Goal: Register for event/course

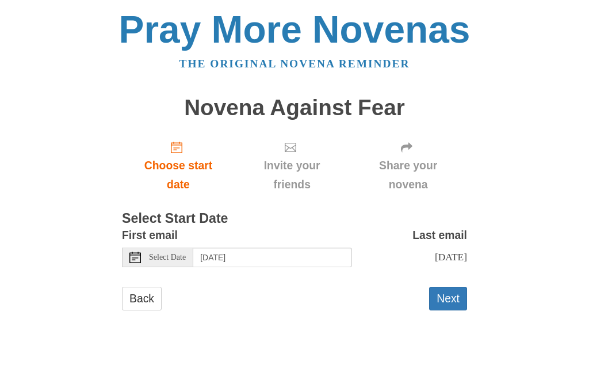
scroll to position [17, 0]
click at [188, 179] on span "Choose start date" at bounding box center [178, 175] width 90 height 38
click at [457, 293] on button "Next" at bounding box center [448, 298] width 38 height 24
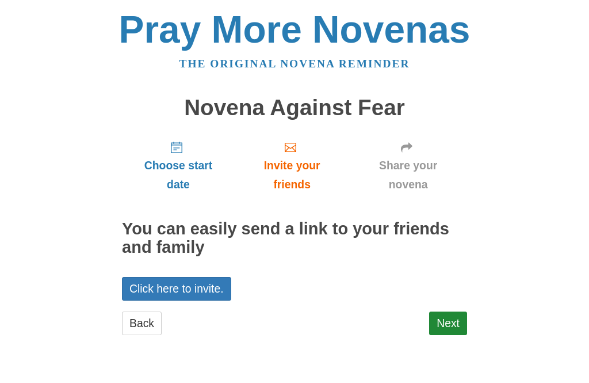
click at [456, 323] on link "Next" at bounding box center [448, 323] width 38 height 24
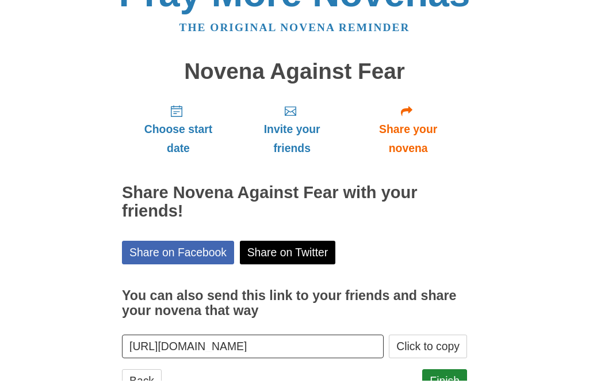
scroll to position [36, 0]
click at [453, 373] on link "Finish" at bounding box center [444, 381] width 45 height 24
